Goal: Transaction & Acquisition: Register for event/course

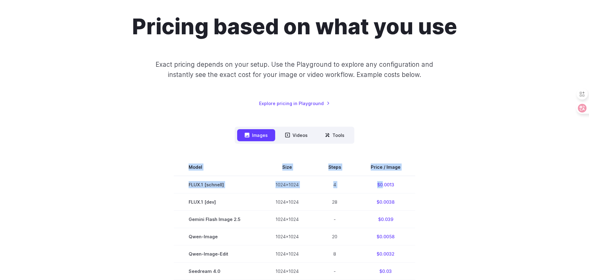
drag, startPoint x: 381, startPoint y: 185, endPoint x: 434, endPoint y: 181, distance: 53.7
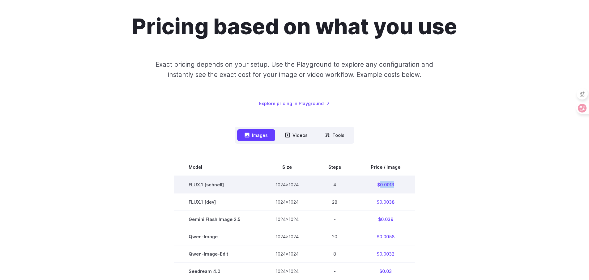
drag, startPoint x: 379, startPoint y: 185, endPoint x: 398, endPoint y: 184, distance: 19.2
click at [398, 184] on td "$0.0013" at bounding box center [385, 185] width 59 height 18
copy td "FLUX.1 [schnell]"
drag, startPoint x: 187, startPoint y: 184, endPoint x: 227, endPoint y: 182, distance: 39.6
click at [227, 182] on td "FLUX.1 [schnell]" at bounding box center [217, 185] width 87 height 18
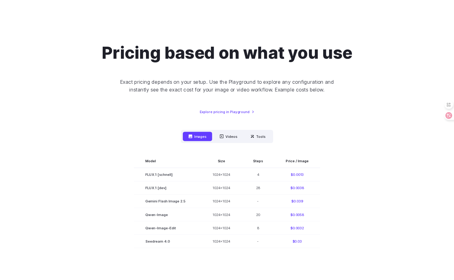
scroll to position [48, 0]
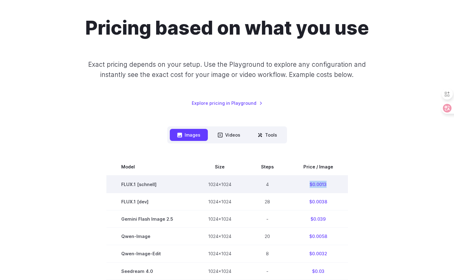
copy td "$0.0013"
drag, startPoint x: 308, startPoint y: 185, endPoint x: 332, endPoint y: 182, distance: 23.6
click at [332, 182] on td "$0.0013" at bounding box center [318, 185] width 59 height 18
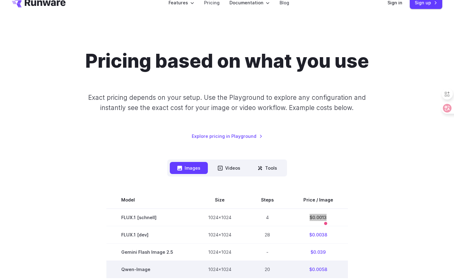
scroll to position [45, 0]
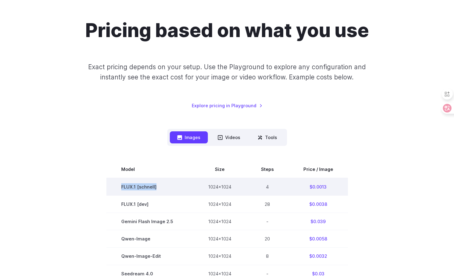
copy td "FLUX.1 [schnell]"
drag, startPoint x: 120, startPoint y: 190, endPoint x: 158, endPoint y: 189, distance: 38.7
click at [158, 189] on td "FLUX.1 [schnell]" at bounding box center [149, 187] width 87 height 18
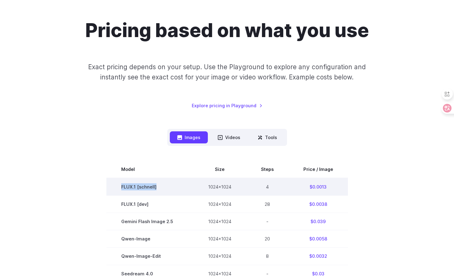
copy td "FLUX.1 [schnell]"
drag, startPoint x: 119, startPoint y: 188, endPoint x: 164, endPoint y: 187, distance: 44.9
click at [164, 187] on td "FLUX.1 [schnell]" at bounding box center [149, 187] width 87 height 18
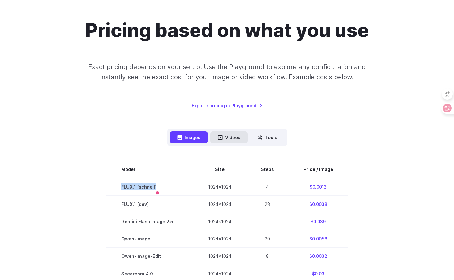
click at [231, 140] on button "Videos" at bounding box center [228, 137] width 37 height 12
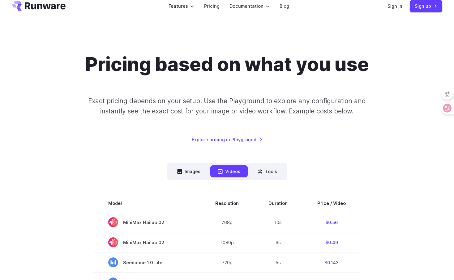
scroll to position [0, 0]
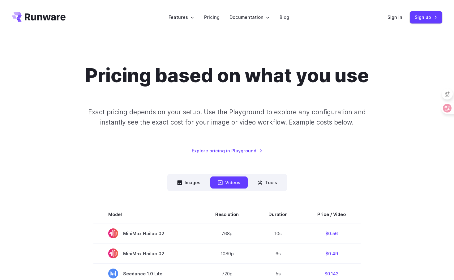
drag, startPoint x: 90, startPoint y: 21, endPoint x: 22, endPoint y: 21, distance: 68.0
click at [24, 21] on header "Features Tasks Image generation Video generation Sonic Inference Engine™ Models…" at bounding box center [226, 17] width 445 height 35
drag, startPoint x: 24, startPoint y: 19, endPoint x: 458, endPoint y: 2, distance: 433.9
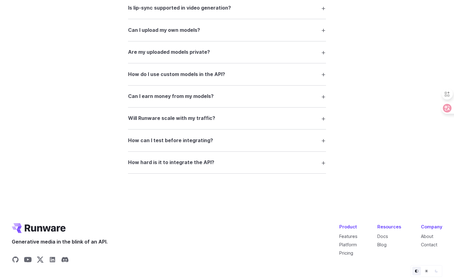
scroll to position [1193, 0]
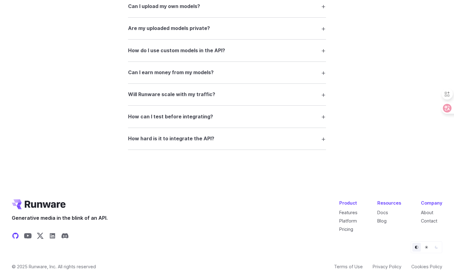
click at [14, 233] on icon "Share on GitHub" at bounding box center [15, 236] width 6 height 6
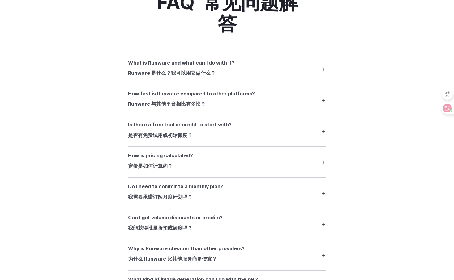
scroll to position [845, 0]
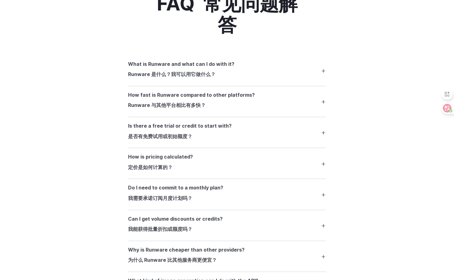
click at [323, 100] on summary "How fast is Runware compared to other platforms? Runware 与其他平台相比有多快？" at bounding box center [227, 101] width 198 height 21
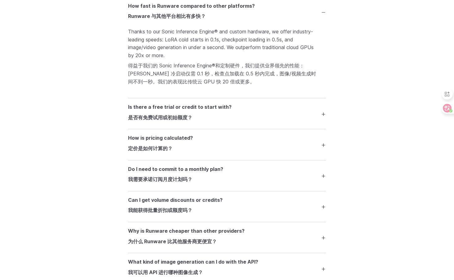
scroll to position [960, 0]
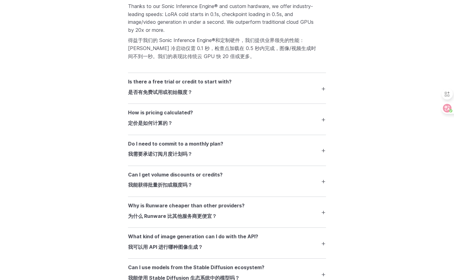
click at [323, 120] on summary "How is pricing calculated? 定价是如何计算的？" at bounding box center [227, 119] width 198 height 21
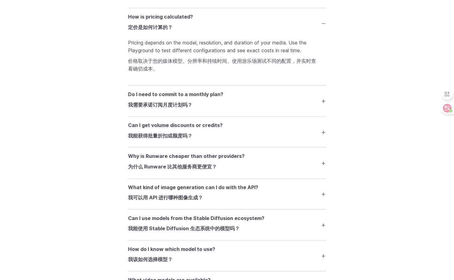
scroll to position [1063, 0]
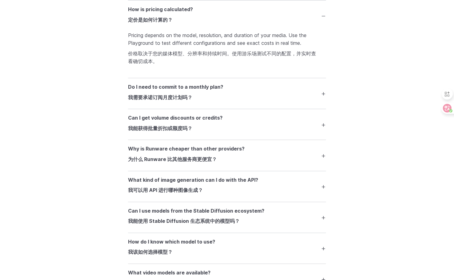
click at [323, 96] on summary "Do I need to commit to a monthly plan? 我需要承诺订阅月度计划吗？" at bounding box center [227, 93] width 198 height 21
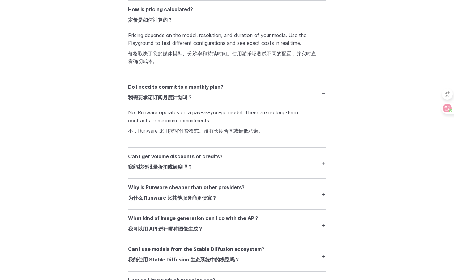
click at [324, 163] on summary "Can I get volume discounts or credits? 我能获得批量折扣或额度吗？" at bounding box center [227, 163] width 198 height 21
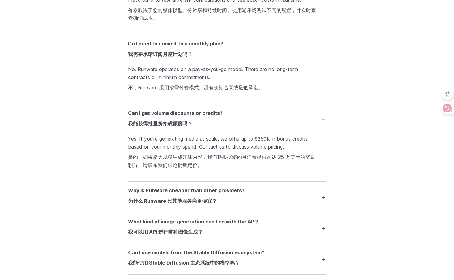
scroll to position [1107, 0]
click at [324, 196] on summary "Why is Runware cheaper than other providers? 为什么 Runware 比其他服务商更便宜？" at bounding box center [227, 196] width 198 height 21
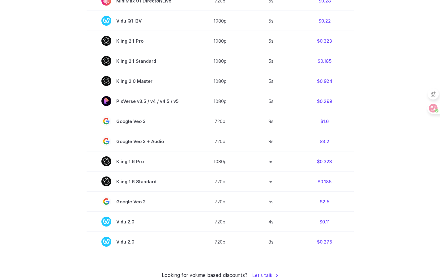
scroll to position [0, 0]
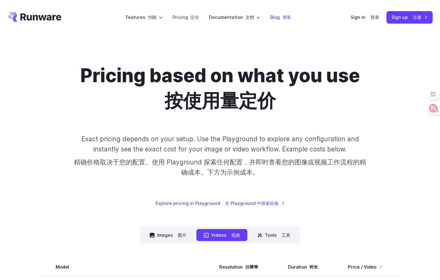
click at [282, 15] on font "博客" at bounding box center [286, 18] width 9 height 6
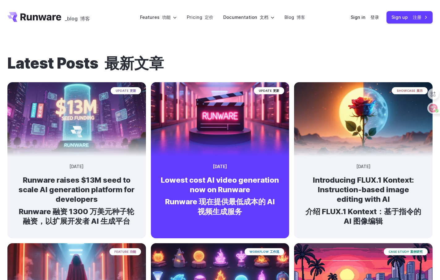
click at [222, 126] on img at bounding box center [219, 117] width 145 height 78
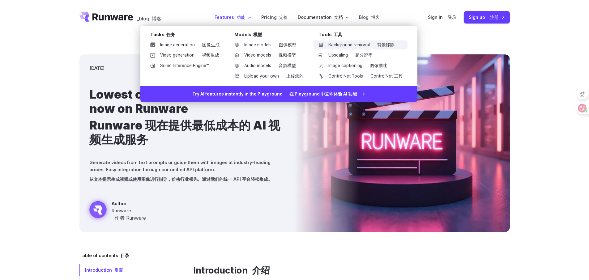
click at [355, 45] on link "Background removal 背景移除" at bounding box center [361, 45] width 94 height 9
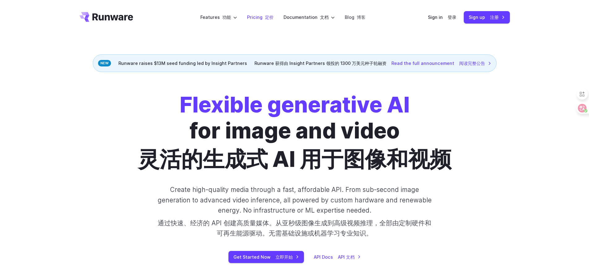
click at [252, 19] on link "Pricing 定价" at bounding box center [260, 17] width 27 height 7
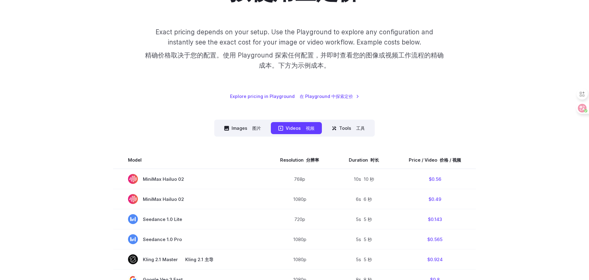
scroll to position [146, 0]
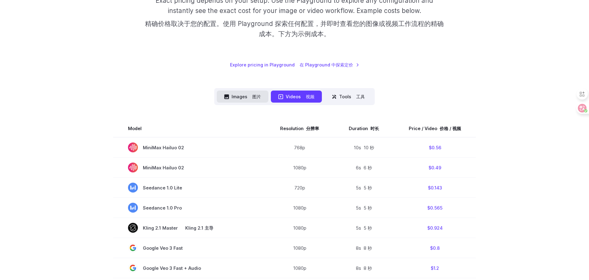
click at [248, 101] on button "Images 图片" at bounding box center [243, 97] width 52 height 12
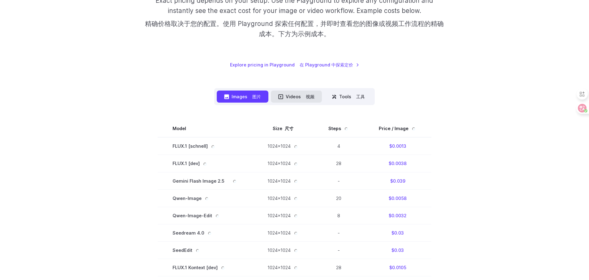
click at [293, 95] on button "Videos 视频" at bounding box center [296, 97] width 51 height 12
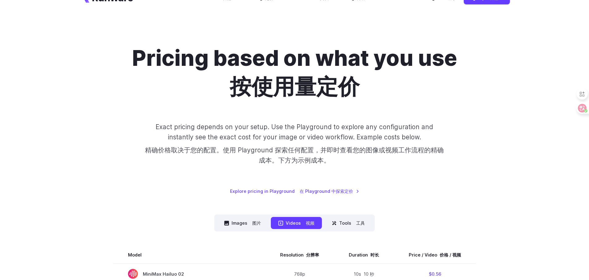
scroll to position [0, 0]
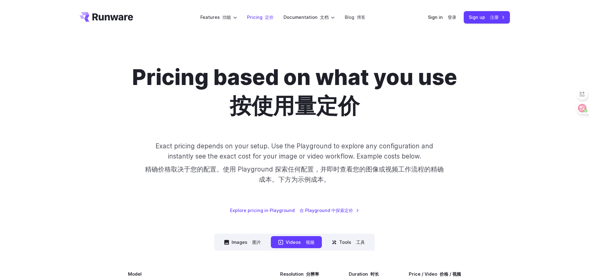
click at [263, 17] on font at bounding box center [264, 17] width 2 height 5
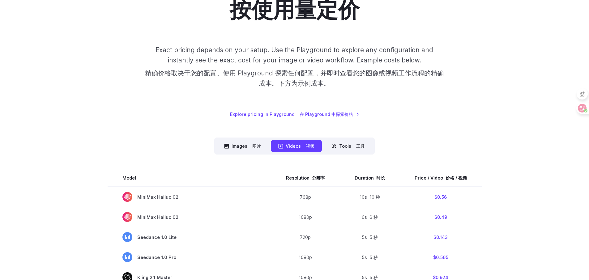
scroll to position [101, 0]
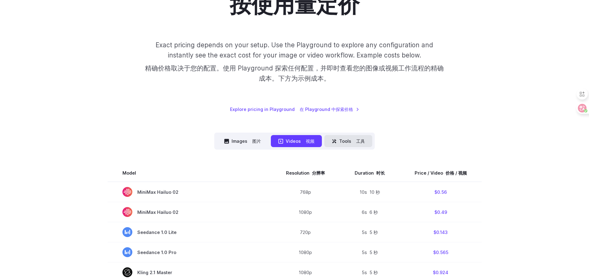
drag, startPoint x: 347, startPoint y: 153, endPoint x: 348, endPoint y: 142, distance: 10.9
click at [348, 142] on button "Tools 工具" at bounding box center [348, 141] width 48 height 12
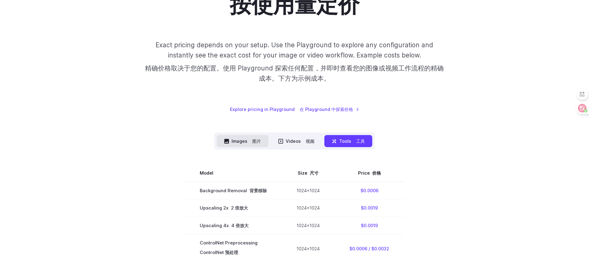
click at [251, 144] on font at bounding box center [251, 141] width 2 height 5
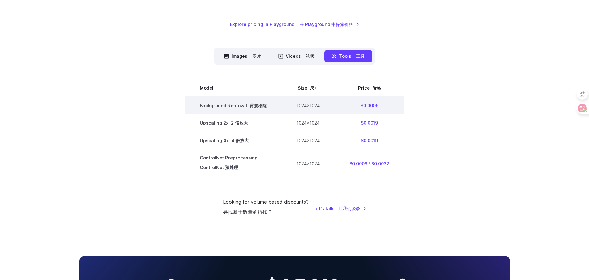
scroll to position [187, 0]
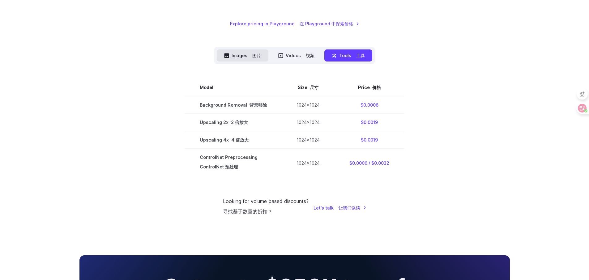
click at [244, 56] on button "Images 图片" at bounding box center [243, 55] width 52 height 12
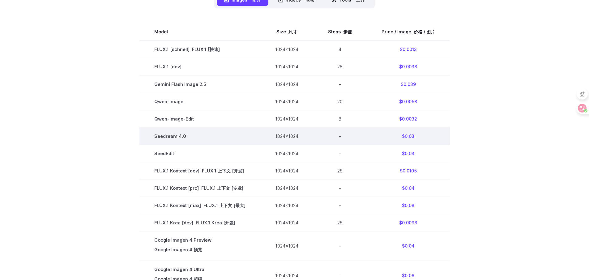
scroll to position [210, 0]
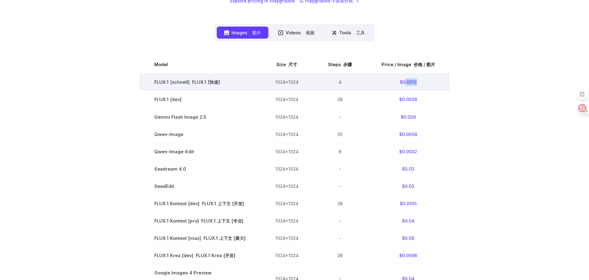
drag, startPoint x: 404, startPoint y: 83, endPoint x: 431, endPoint y: 82, distance: 27.5
click at [431, 82] on td "$0.0013" at bounding box center [408, 82] width 83 height 18
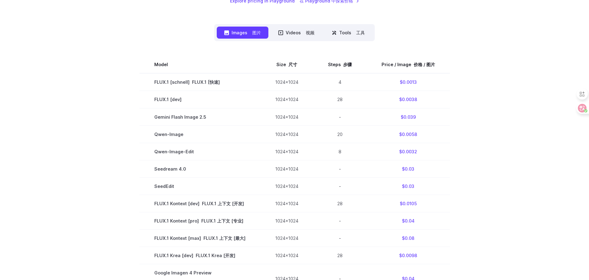
click at [514, 84] on div "Pricing based on what you use 按使用量定价 Exact pricing depends on your setup. Use t…" at bounding box center [294, 170] width 445 height 630
click at [576, 106] on icon at bounding box center [577, 108] width 5 height 5
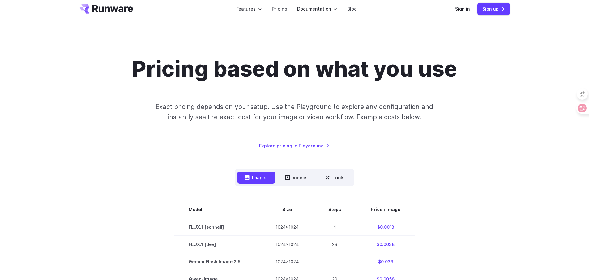
scroll to position [0, 0]
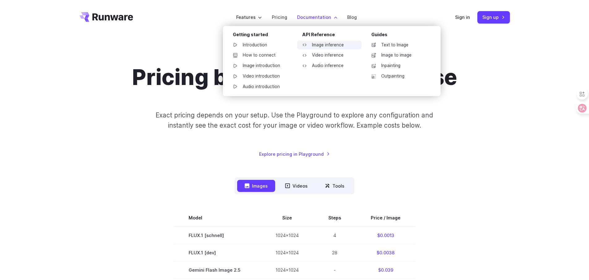
click at [338, 43] on link "Image inference" at bounding box center [329, 45] width 64 height 9
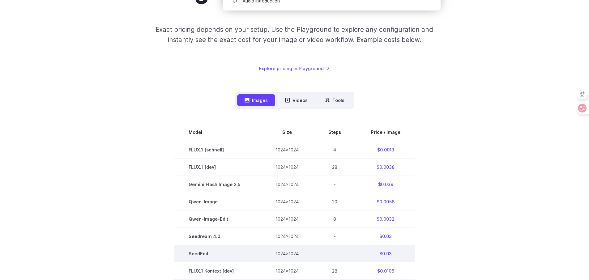
scroll to position [203, 0]
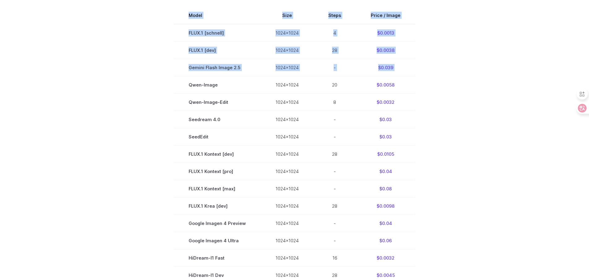
drag, startPoint x: 187, startPoint y: 88, endPoint x: 457, endPoint y: 84, distance: 269.4
click at [457, 84] on section "Model Size Steps Price / Image FLUX.1 [schnell] 1024x1024 4 $0.0013 FLUX.1 [dev…" at bounding box center [294, 189] width 431 height 364
click at [458, 101] on section "Model Size Steps Price / Image FLUX.1 [schnell] 1024x1024 4 $0.0013 FLUX.1 [dev…" at bounding box center [294, 189] width 431 height 364
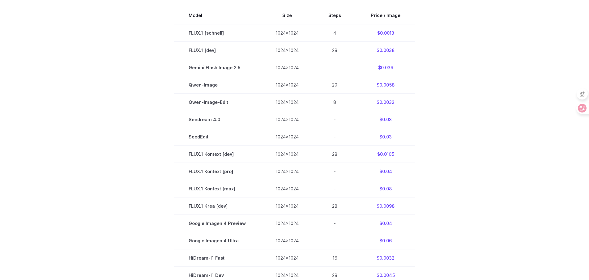
click at [441, 91] on section "Model Size Steps Price / Image FLUX.1 [schnell] 1024x1024 4 $0.0013 FLUX.1 [dev…" at bounding box center [294, 189] width 431 height 364
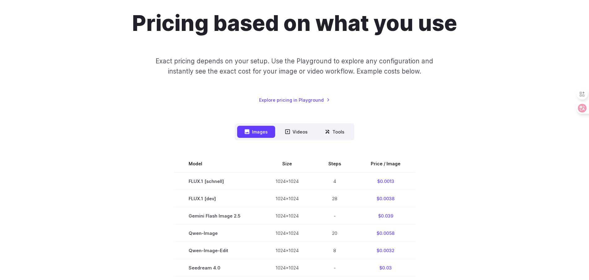
scroll to position [0, 0]
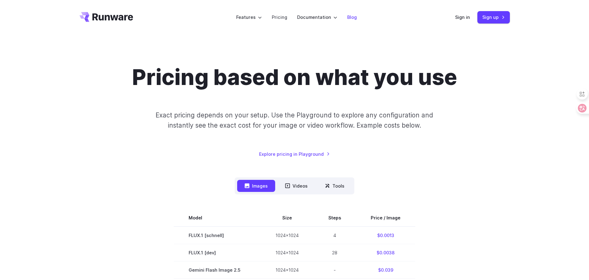
click at [353, 16] on link "Blog" at bounding box center [352, 17] width 10 height 7
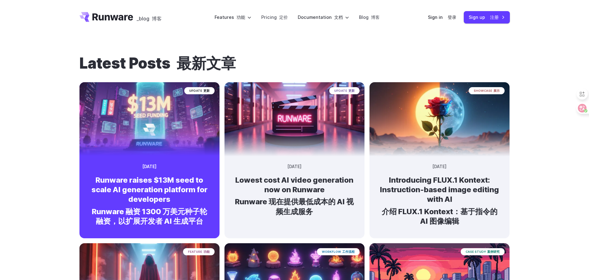
click at [161, 148] on img at bounding box center [149, 117] width 147 height 78
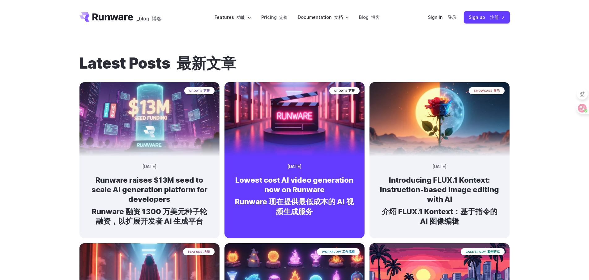
click at [330, 183] on h2 "Lowest cost AI video generation now on Runware Runware 现在提供最低成本的 AI 视频生成服务" at bounding box center [294, 197] width 120 height 44
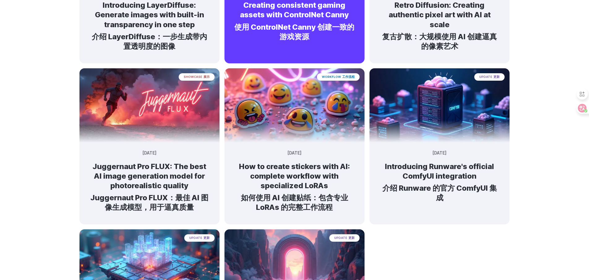
scroll to position [484, 0]
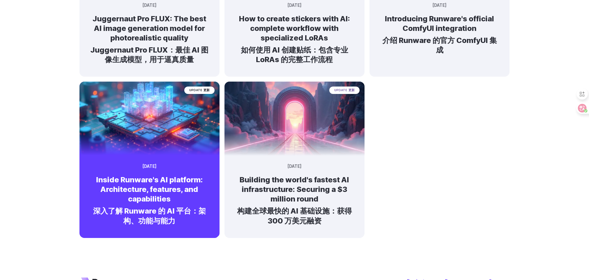
click at [171, 154] on img at bounding box center [149, 116] width 147 height 78
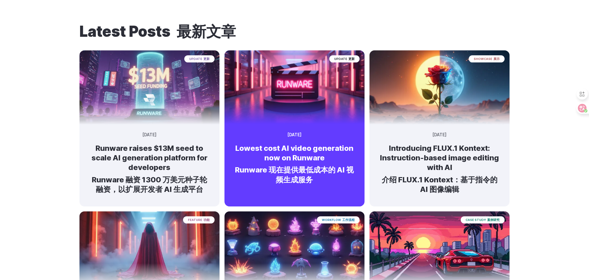
scroll to position [0, 0]
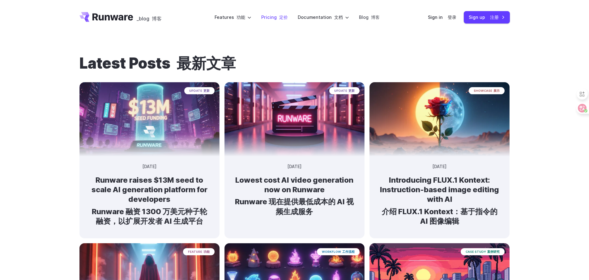
click at [273, 14] on link "Pricing 定价" at bounding box center [274, 17] width 27 height 7
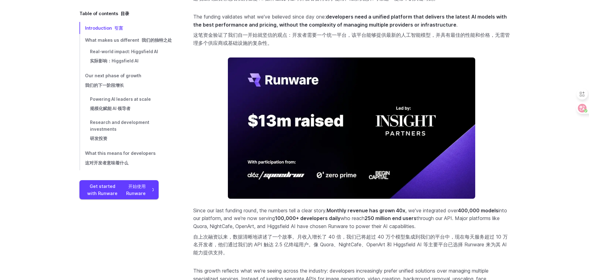
scroll to position [421, 0]
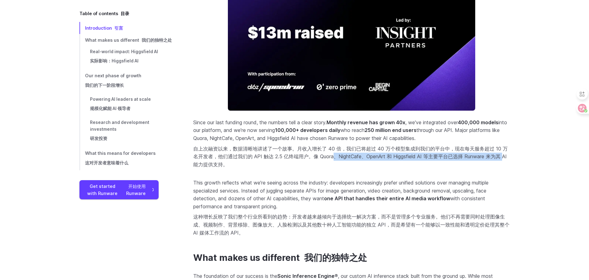
drag, startPoint x: 337, startPoint y: 157, endPoint x: 504, endPoint y: 154, distance: 167.3
click at [504, 154] on font "自上次融资以来，数据清晰地讲述了一个故事。月收入增长了 40 倍，我们已将超过 40 万个模型集成到我们的平台中，现在每天服务超过 10 万名开发者，他们通过…" at bounding box center [350, 157] width 315 height 23
click at [346, 202] on p "This growth reflects what we're seeing across the industry: developers increasi…" at bounding box center [351, 209] width 317 height 60
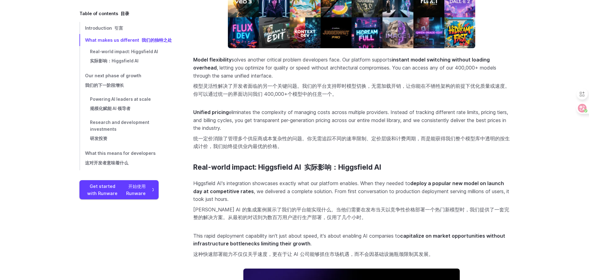
scroll to position [846, 0]
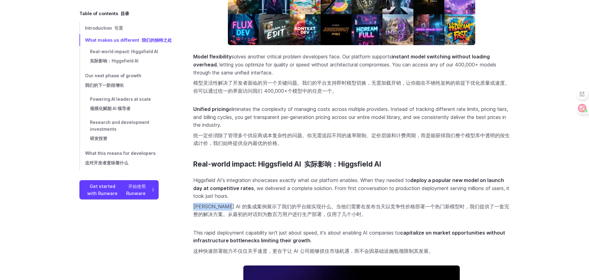
drag, startPoint x: 192, startPoint y: 215, endPoint x: 222, endPoint y: 215, distance: 30.0
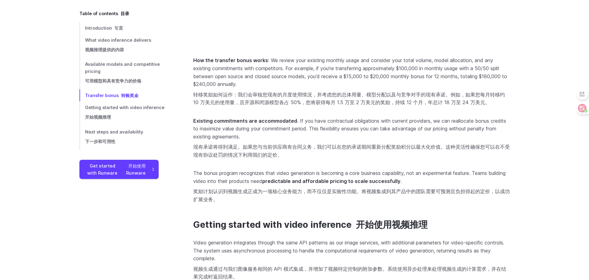
scroll to position [1831, 0]
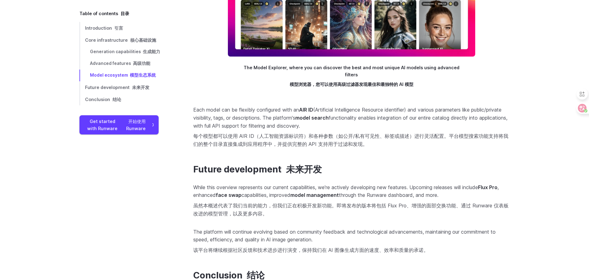
scroll to position [1328, 0]
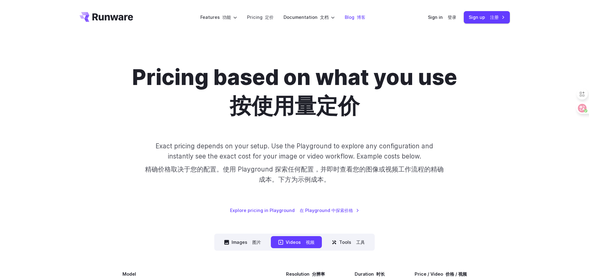
click at [349, 16] on link "Blog 博客" at bounding box center [355, 17] width 21 height 7
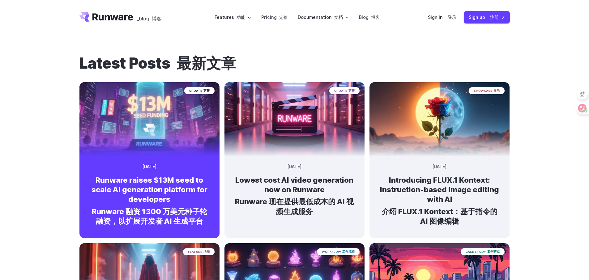
click at [166, 151] on img at bounding box center [149, 117] width 147 height 78
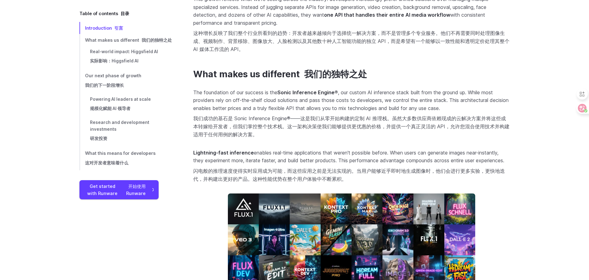
scroll to position [792, 0]
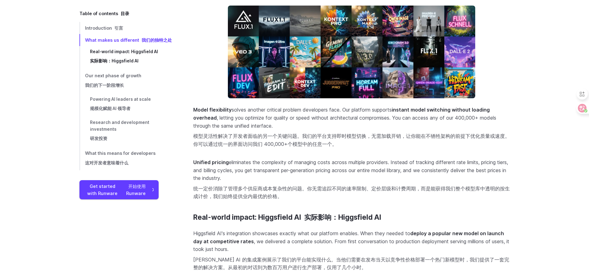
click at [125, 63] on font "实际影响：Higgsfield AI" at bounding box center [114, 61] width 49 height 6
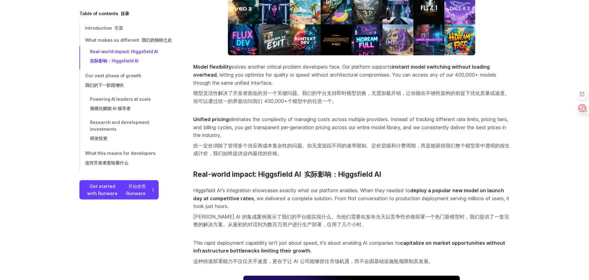
scroll to position [902, 0]
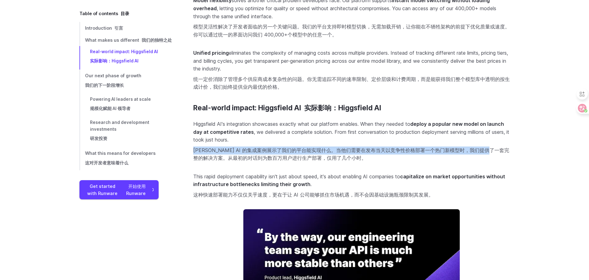
drag, startPoint x: 194, startPoint y: 161, endPoint x: 488, endPoint y: 155, distance: 294.2
click at [488, 155] on font "Higgsfield AI 的集成案例展示了我们的平台能实现什么。当他们需要在发布当天以竞争性价格部署一个热门新模型时，我们提供了一套完整的解决方案。从最初的…" at bounding box center [351, 154] width 316 height 15
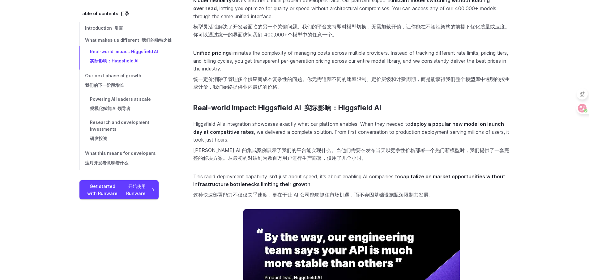
click at [362, 162] on font "Higgsfield AI 的集成案例展示了我们的平台能实现什么。当他们需要在发布当天以竞争性价格部署一个热门新模型时，我们提供了一套完整的解决方案。从最初的…" at bounding box center [351, 155] width 317 height 16
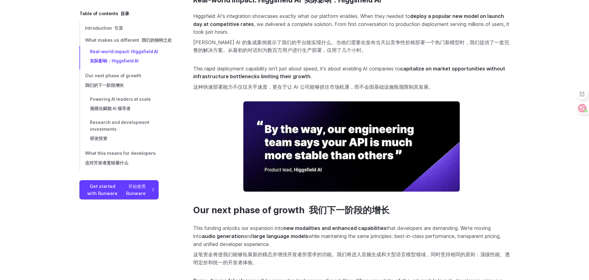
scroll to position [936, 0]
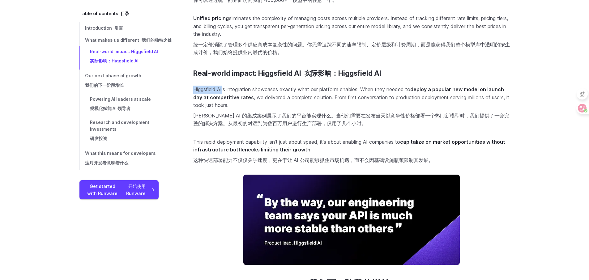
copy p "Higgsfield AI"
drag, startPoint x: 194, startPoint y: 97, endPoint x: 223, endPoint y: 98, distance: 29.1
click at [223, 98] on p "Higgsfield AI's integration showcases exactly what our platform enables. When t…" at bounding box center [351, 108] width 317 height 45
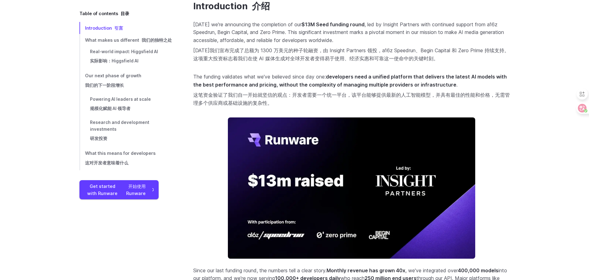
scroll to position [223, 0]
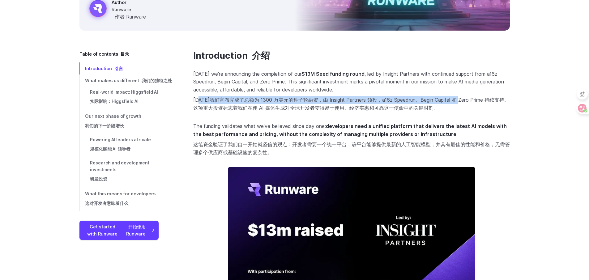
drag, startPoint x: 204, startPoint y: 100, endPoint x: 421, endPoint y: 116, distance: 217.7
click at [465, 100] on font "今天我们宣布完成了总额为 1300 万美元的种子轮融资，由 Insight Partners 领投，a16z Speedrun、Begin Capital 和…" at bounding box center [351, 104] width 316 height 15
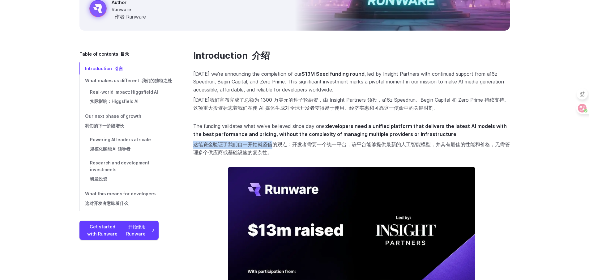
drag, startPoint x: 272, startPoint y: 146, endPoint x: 470, endPoint y: 140, distance: 198.6
click at [470, 140] on p "The funding validates what we've believed since day one: developers need a unif…" at bounding box center [351, 140] width 317 height 36
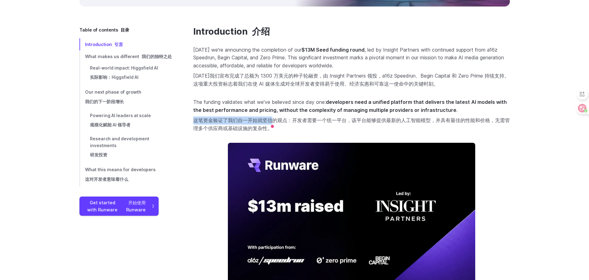
scroll to position [396, 0]
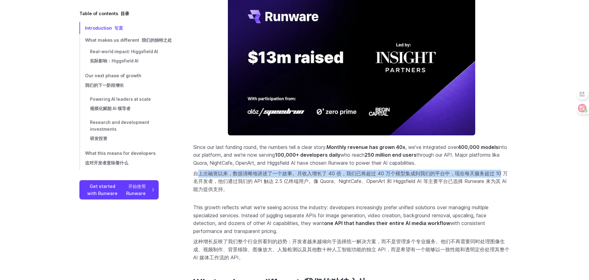
drag, startPoint x: 208, startPoint y: 175, endPoint x: 499, endPoint y: 170, distance: 291.1
click at [499, 170] on font "自上次融资以来，数据清晰地讲述了一个故事。月收入增长了 40 倍，我们已将超过 40 万个模型集成到我们的平台中，现在每天服务超过 10 万名开发者，他们通过…" at bounding box center [350, 181] width 315 height 23
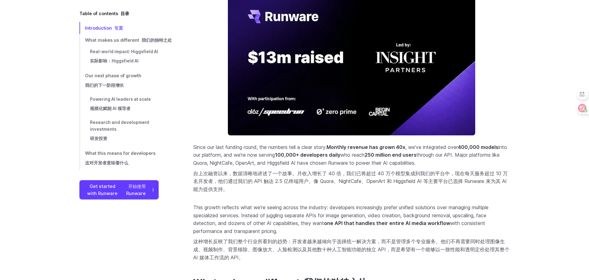
drag, startPoint x: 350, startPoint y: 201, endPoint x: 308, endPoint y: 193, distance: 42.5
click at [347, 199] on section "Introduction 介绍 Today we're announcing the completion of our $13M Seed funding …" at bounding box center [351, 71] width 317 height 387
drag, startPoint x: 240, startPoint y: 185, endPoint x: 468, endPoint y: 174, distance: 228.5
click at [468, 174] on font "自上次融资以来，数据清晰地讲述了一个故事。月收入增长了 40 倍，我们已将超过 40 万个模型集成到我们的平台中，现在每天服务超过 10 万名开发者，他们通过…" at bounding box center [350, 181] width 315 height 23
click at [474, 192] on font "自上次融资以来，数据清晰地讲述了一个故事。月收入增长了 40 倍，我们已将超过 40 万个模型集成到我们的平台中，现在每天服务超过 10 万名开发者，他们通过…" at bounding box center [351, 182] width 317 height 24
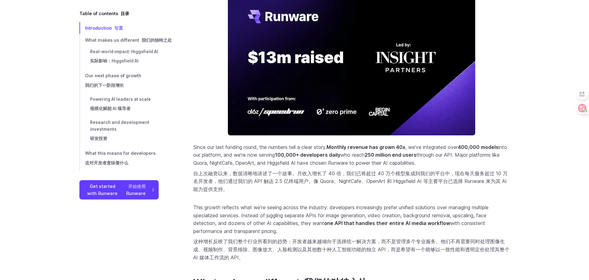
drag, startPoint x: 440, startPoint y: 165, endPoint x: 191, endPoint y: 150, distance: 249.1
copy p "Since our last funding round, the numbers tell a clear story. Monthly revenue h…"
click at [394, 195] on p "Since our last funding round, the numbers tell a clear story. Monthly revenue h…" at bounding box center [351, 170] width 317 height 53
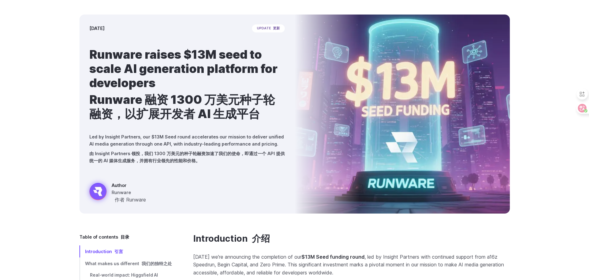
scroll to position [0, 0]
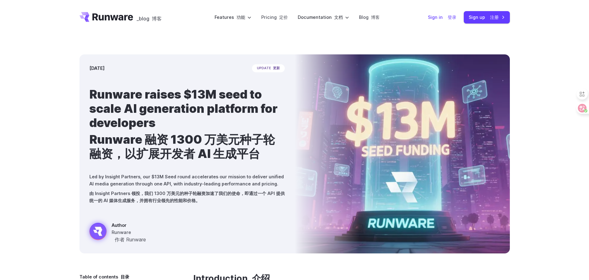
click at [439, 18] on link "Sign in 登录" at bounding box center [442, 17] width 28 height 7
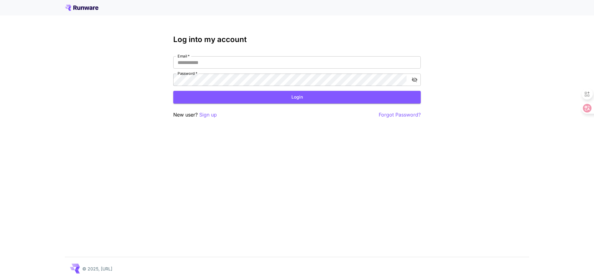
drag, startPoint x: 372, startPoint y: 91, endPoint x: 369, endPoint y: 88, distance: 4.4
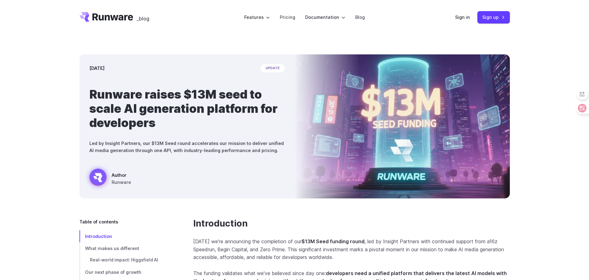
drag, startPoint x: 346, startPoint y: 153, endPoint x: 324, endPoint y: 145, distance: 23.9
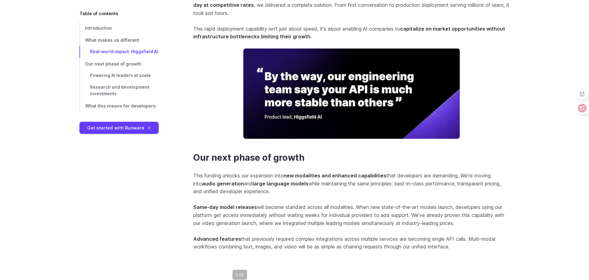
scroll to position [792, 0]
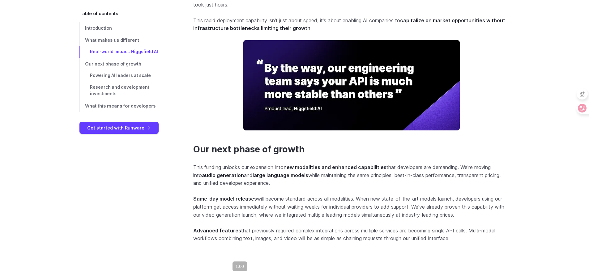
drag, startPoint x: 306, startPoint y: 139, endPoint x: 302, endPoint y: 137, distance: 4.4
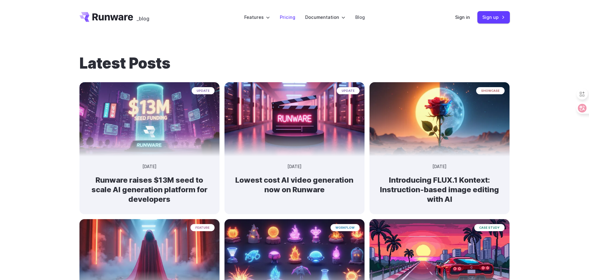
click at [283, 20] on link "Pricing" at bounding box center [287, 17] width 15 height 7
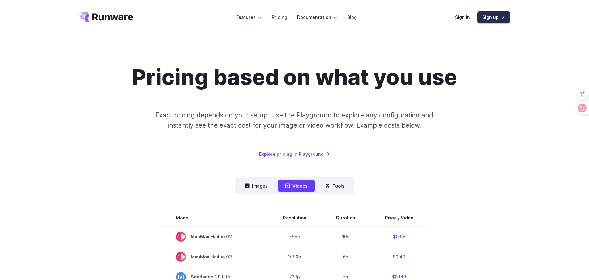
click at [488, 16] on link "Sign up" at bounding box center [494, 17] width 32 height 12
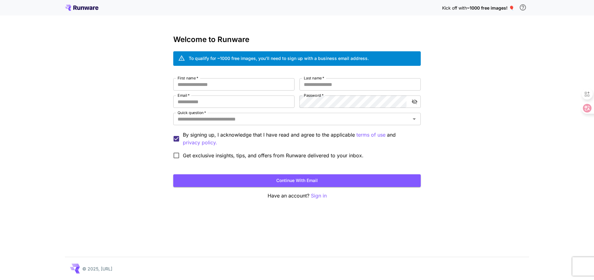
click at [483, 129] on div "Kick off with ~1000 free images! 🎈 Welcome to Runware To qualify for ~1000 free…" at bounding box center [297, 140] width 594 height 280
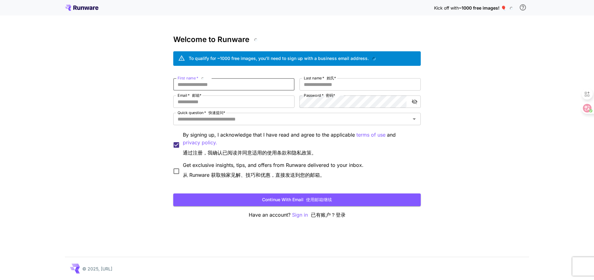
click at [201, 83] on input "First name   *" at bounding box center [233, 84] width 121 height 12
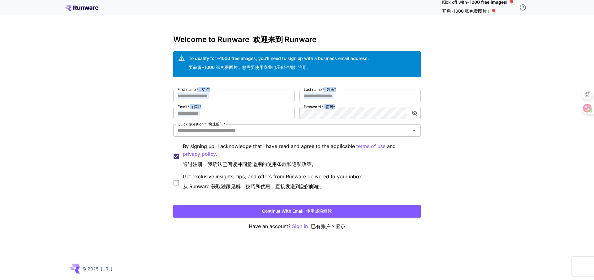
click at [315, 114] on div "Kick off with ~1000 free images! 🎈 开启~1000 张免费图片！🎈 Welcome to Runware 欢迎来到 Runw…" at bounding box center [297, 140] width 594 height 280
click at [357, 106] on div "First name   * 名字* First name   * 名字* Last name   * 姓氏* Last name   * 姓氏* Email…" at bounding box center [296, 141] width 247 height 103
click at [359, 85] on div "Welcome to Runware 欢迎来到 Runware To qualify for ~1000 free images, you’ll need t…" at bounding box center [296, 132] width 247 height 195
drag, startPoint x: 338, startPoint y: 100, endPoint x: 181, endPoint y: 87, distance: 157.3
click at [181, 90] on div "First name   * 名字* First name   * 名字* Last name   * 姓氏* Last name   * 姓氏* Email…" at bounding box center [296, 141] width 247 height 103
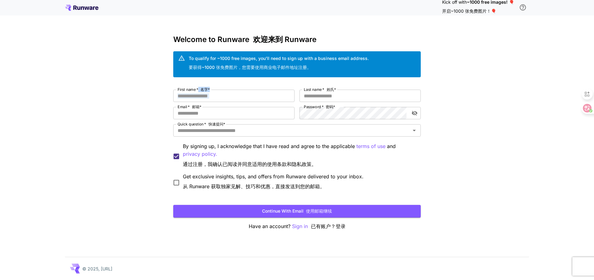
drag, startPoint x: 176, startPoint y: 88, endPoint x: 339, endPoint y: 88, distance: 163.3
click at [339, 88] on div "Welcome to Runware 欢迎来到 Runware To qualify for ~1000 free images, you’ll need t…" at bounding box center [296, 132] width 247 height 195
drag, startPoint x: 336, startPoint y: 88, endPoint x: 181, endPoint y: 88, distance: 155.3
click at [181, 88] on div "Welcome to Runware 欢迎来到 Runware To qualify for ~1000 free images, you’ll need t…" at bounding box center [296, 132] width 247 height 195
click at [178, 86] on div "Welcome to Runware 欢迎来到 Runware To qualify for ~1000 free images, you’ll need t…" at bounding box center [296, 132] width 247 height 195
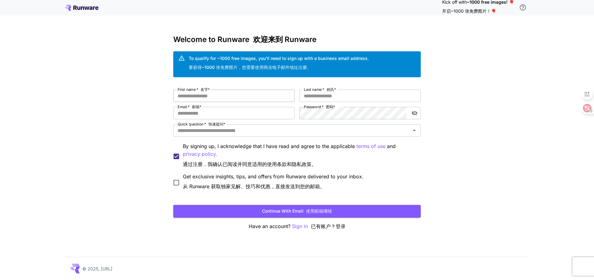
click at [198, 97] on input "First name   * 名字*" at bounding box center [233, 96] width 121 height 12
click at [584, 106] on icon at bounding box center [582, 108] width 5 height 5
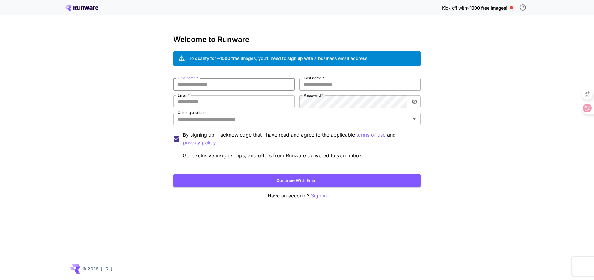
click at [345, 84] on input "Last name   *" at bounding box center [359, 84] width 121 height 12
click at [158, 78] on div "Kick off with ~1000 free images! 🎈 Welcome to Runware To qualify for ~1000 free…" at bounding box center [297, 140] width 594 height 280
click at [329, 87] on input "Last name   *" at bounding box center [359, 84] width 121 height 12
click at [228, 88] on input "First name   *" at bounding box center [233, 84] width 121 height 12
paste input "****"
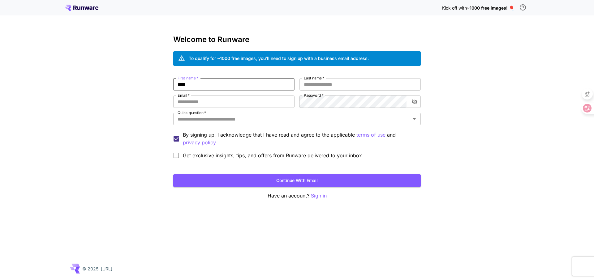
type input "****"
click at [331, 86] on input "Last name   *" at bounding box center [359, 84] width 121 height 12
paste input "******"
type input "******"
click at [236, 104] on input "Email   *" at bounding box center [233, 102] width 121 height 12
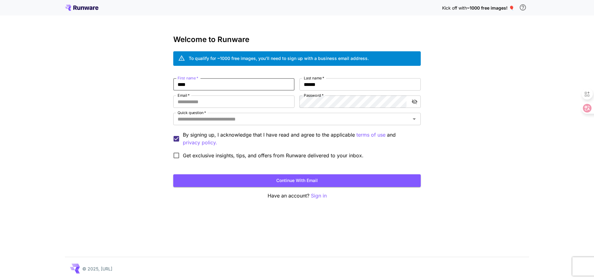
drag, startPoint x: 199, startPoint y: 84, endPoint x: 158, endPoint y: 82, distance: 41.8
click at [158, 82] on div "Kick off with ~1000 free images! 🎈 Welcome to Runware To qualify for ~1000 free…" at bounding box center [297, 140] width 594 height 280
type input "***"
type input "****"
click at [212, 105] on input "Email   *" at bounding box center [233, 102] width 121 height 12
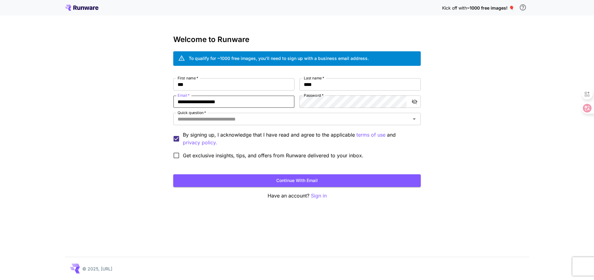
click at [202, 103] on input "**********" at bounding box center [233, 102] width 121 height 12
click at [204, 101] on input "**********" at bounding box center [233, 102] width 121 height 12
type input "**********"
click at [282, 101] on div "**********" at bounding box center [296, 120] width 247 height 84
drag, startPoint x: 418, startPoint y: 101, endPoint x: 414, endPoint y: 101, distance: 3.8
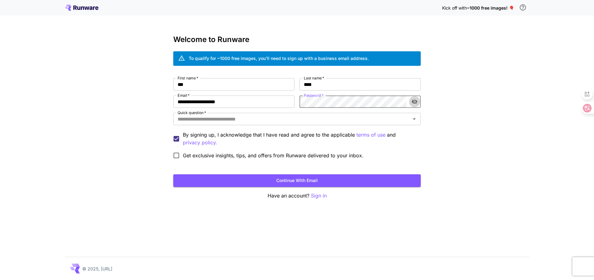
click at [417, 101] on button "toggle password visibility" at bounding box center [414, 101] width 11 height 11
click at [413, 100] on icon "toggle password visibility" at bounding box center [415, 102] width 6 height 4
click at [282, 121] on input "Quick question   *" at bounding box center [291, 119] width 233 height 9
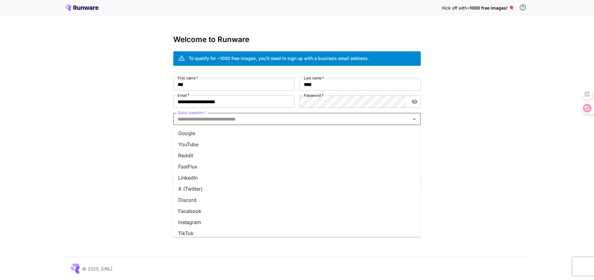
click at [252, 134] on li "Google" at bounding box center [296, 133] width 247 height 11
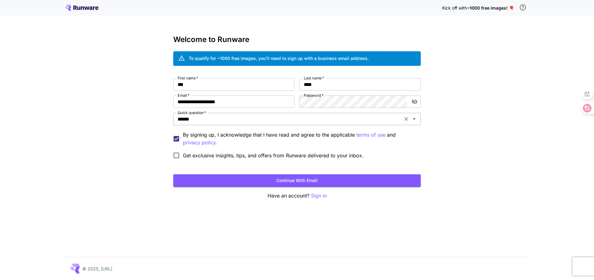
click at [256, 115] on input "******" at bounding box center [287, 119] width 225 height 9
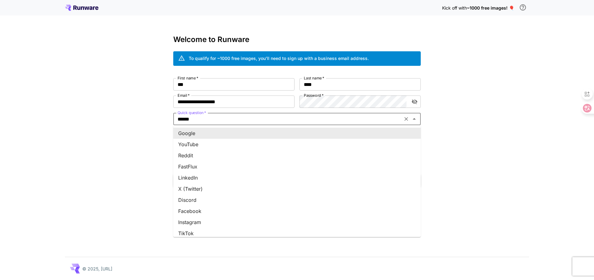
click at [233, 129] on li "Google" at bounding box center [296, 133] width 247 height 11
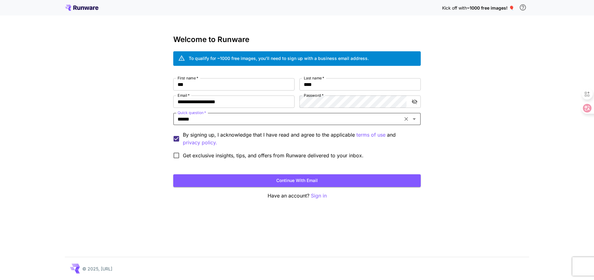
click at [453, 137] on div "**********" at bounding box center [297, 140] width 594 height 280
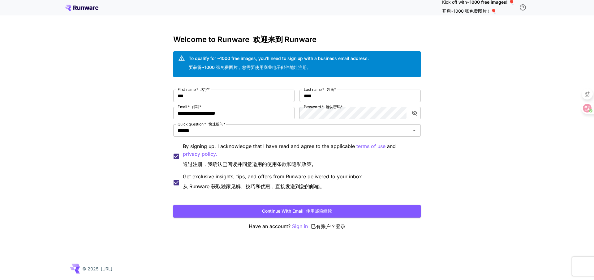
click at [345, 212] on button "Continue with email 使用邮箱继续" at bounding box center [296, 211] width 247 height 13
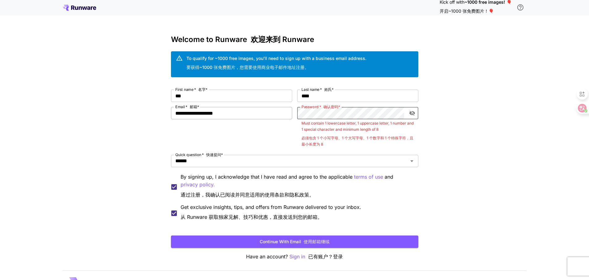
click at [275, 111] on div "**********" at bounding box center [294, 157] width 247 height 134
click at [443, 122] on div "**********" at bounding box center [294, 147] width 589 height 294
click at [414, 113] on icon "toggle password visibility" at bounding box center [412, 113] width 6 height 5
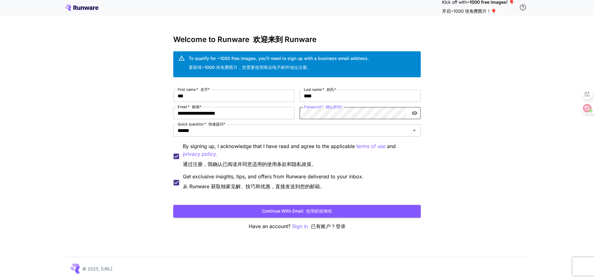
click at [297, 113] on div "**********" at bounding box center [296, 141] width 247 height 103
click at [272, 210] on button "Continue with email 使用邮箱继续" at bounding box center [296, 211] width 247 height 13
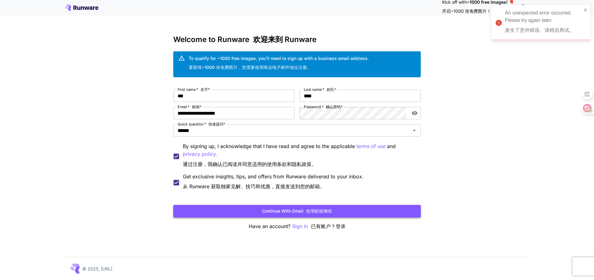
click at [346, 213] on button "Continue with email 使用邮箱继续" at bounding box center [296, 211] width 247 height 13
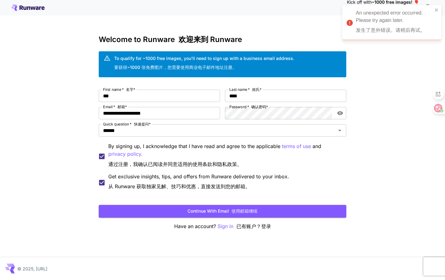
click at [237, 203] on form "**********" at bounding box center [222, 154] width 247 height 128
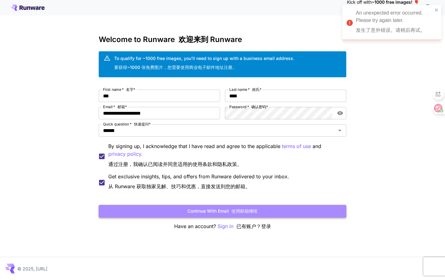
click at [238, 209] on font "使用邮箱继续" at bounding box center [244, 211] width 26 height 6
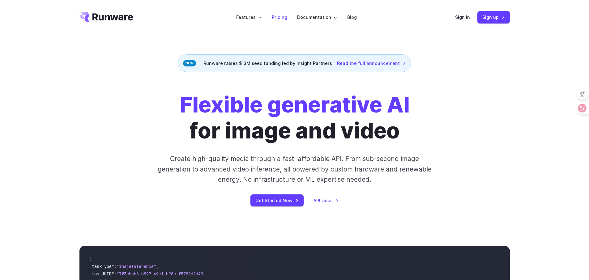
click at [278, 16] on link "Pricing" at bounding box center [279, 17] width 15 height 7
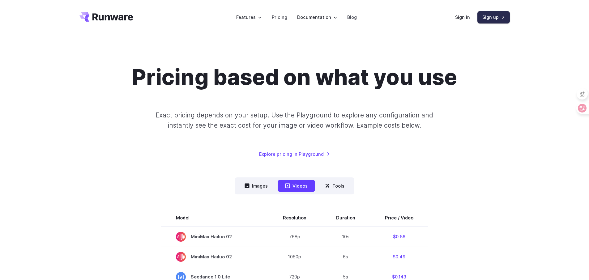
click at [490, 16] on link "Sign up" at bounding box center [494, 17] width 32 height 12
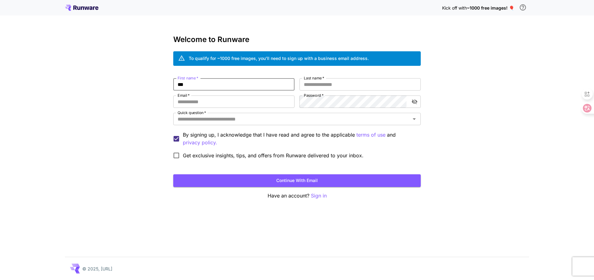
type input "***"
type input "****"
type input "******"
click at [203, 100] on input "**********" at bounding box center [233, 102] width 121 height 12
type input "**********"
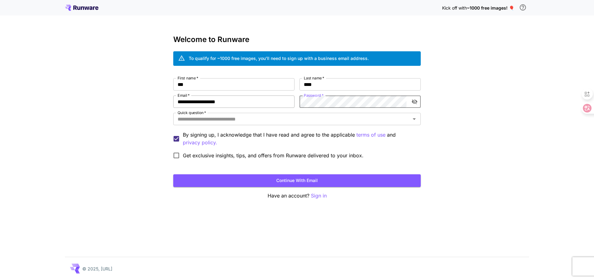
click at [263, 100] on div "**********" at bounding box center [296, 120] width 247 height 84
click at [417, 101] on icon "toggle password visibility" at bounding box center [415, 102] width 6 height 5
click at [224, 154] on span "Get exclusive insights, tips, and offers from Runware delivered to your inbox." at bounding box center [273, 155] width 181 height 7
click at [293, 180] on button "Continue with email" at bounding box center [296, 180] width 247 height 13
click at [219, 117] on input "Quick question   *" at bounding box center [291, 119] width 233 height 9
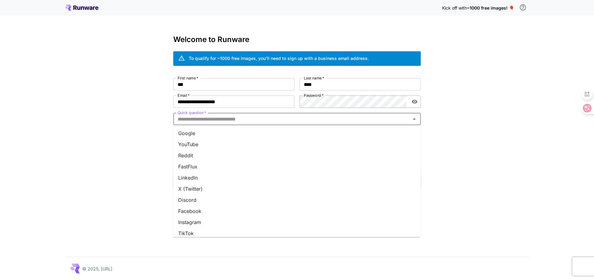
click at [209, 132] on li "Google" at bounding box center [296, 133] width 247 height 11
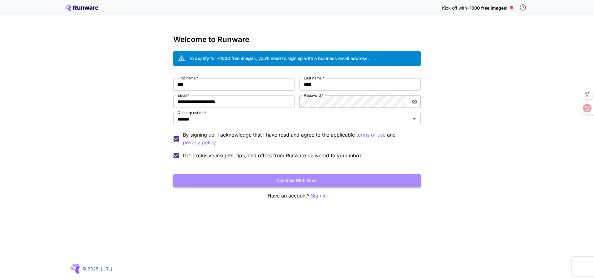
click at [287, 180] on button "Continue with email" at bounding box center [296, 180] width 247 height 13
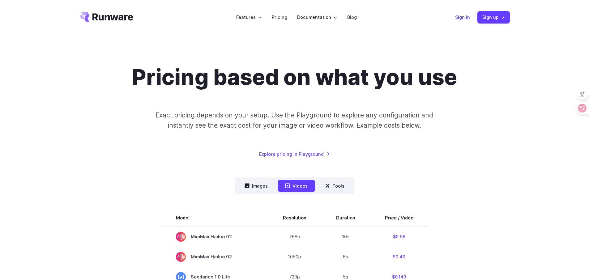
drag, startPoint x: 461, startPoint y: 16, endPoint x: 461, endPoint y: 22, distance: 6.5
click at [461, 16] on link "Sign in" at bounding box center [462, 17] width 15 height 7
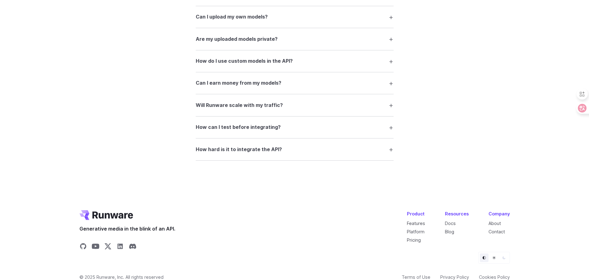
scroll to position [1241, 0]
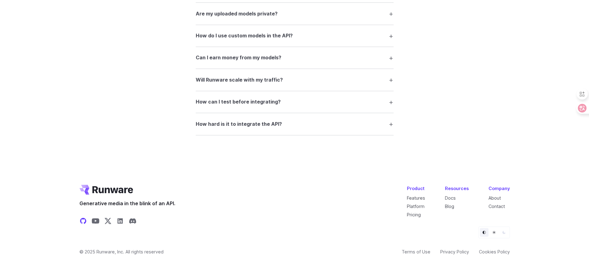
click at [82, 221] on icon "Share on GitHub" at bounding box center [82, 220] width 7 height 7
click at [134, 220] on icon "Share on Discord" at bounding box center [132, 221] width 7 height 5
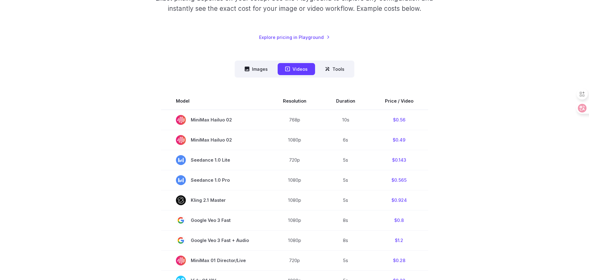
scroll to position [0, 0]
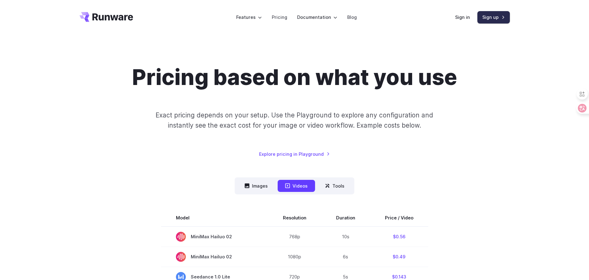
click at [496, 16] on link "Sign up" at bounding box center [494, 17] width 32 height 12
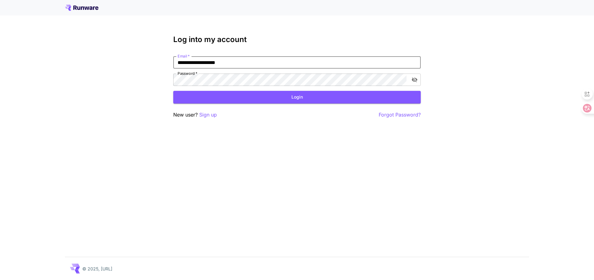
type input "**********"
click at [417, 78] on icon "toggle password visibility" at bounding box center [414, 80] width 6 height 6
click at [298, 96] on button "Login" at bounding box center [296, 97] width 247 height 13
click at [245, 90] on form "**********" at bounding box center [296, 79] width 247 height 47
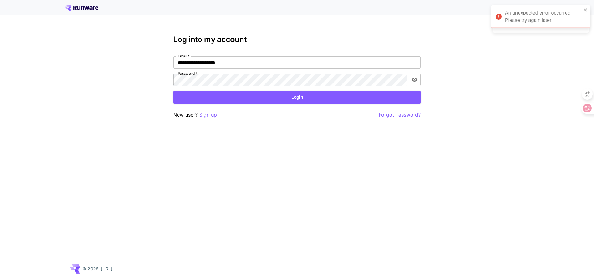
click at [71, 38] on div "**********" at bounding box center [297, 140] width 594 height 280
click at [71, 7] on icon at bounding box center [81, 8] width 33 height 6
click at [75, 4] on div at bounding box center [297, 7] width 594 height 15
